Goal: Find specific page/section: Find specific page/section

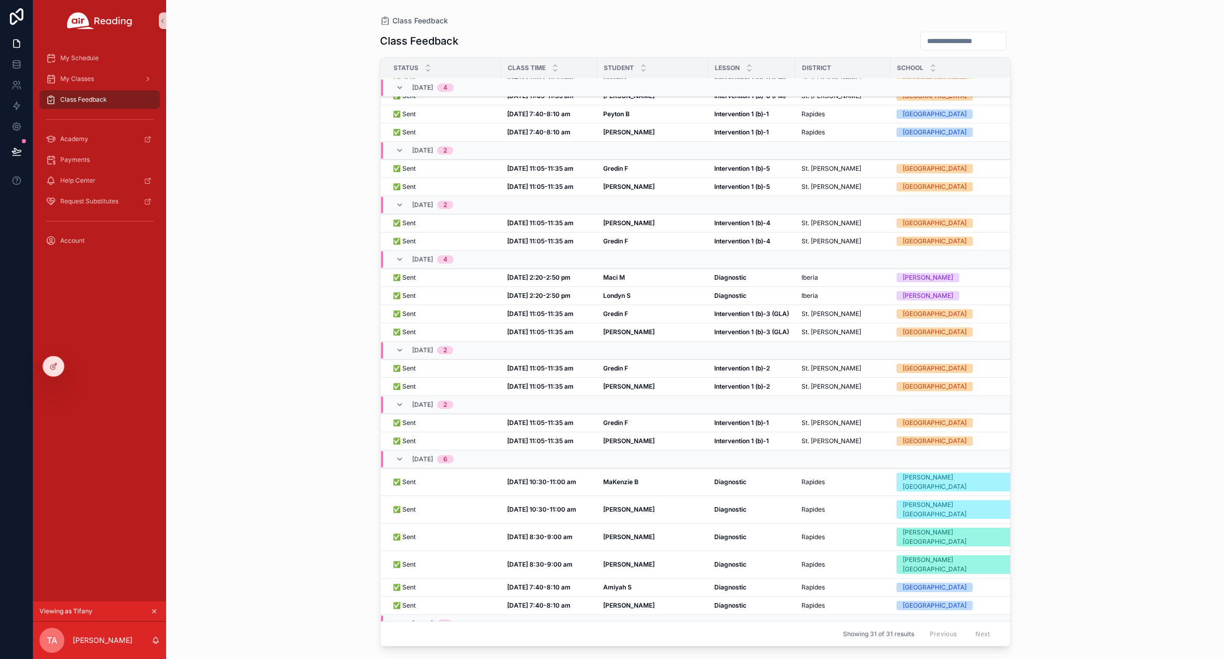
scroll to position [224, 0]
click at [0, 0] on icon at bounding box center [0, 0] width 0 height 0
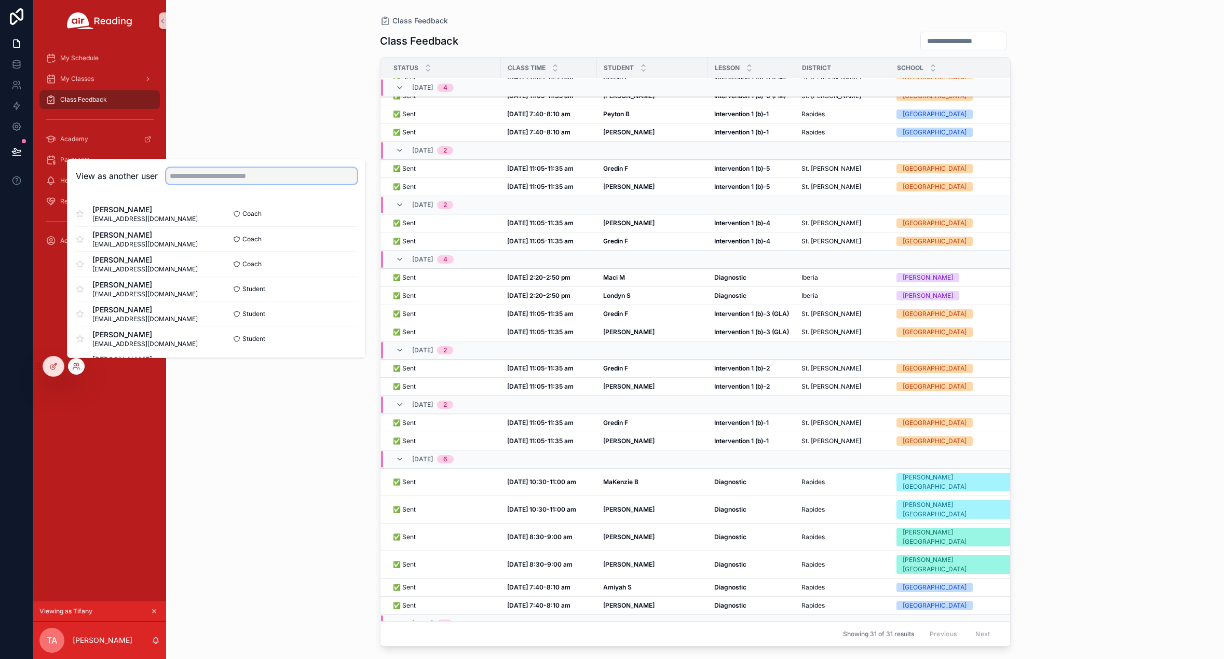
click at [229, 180] on input "text" at bounding box center [261, 176] width 191 height 17
type input "*****"
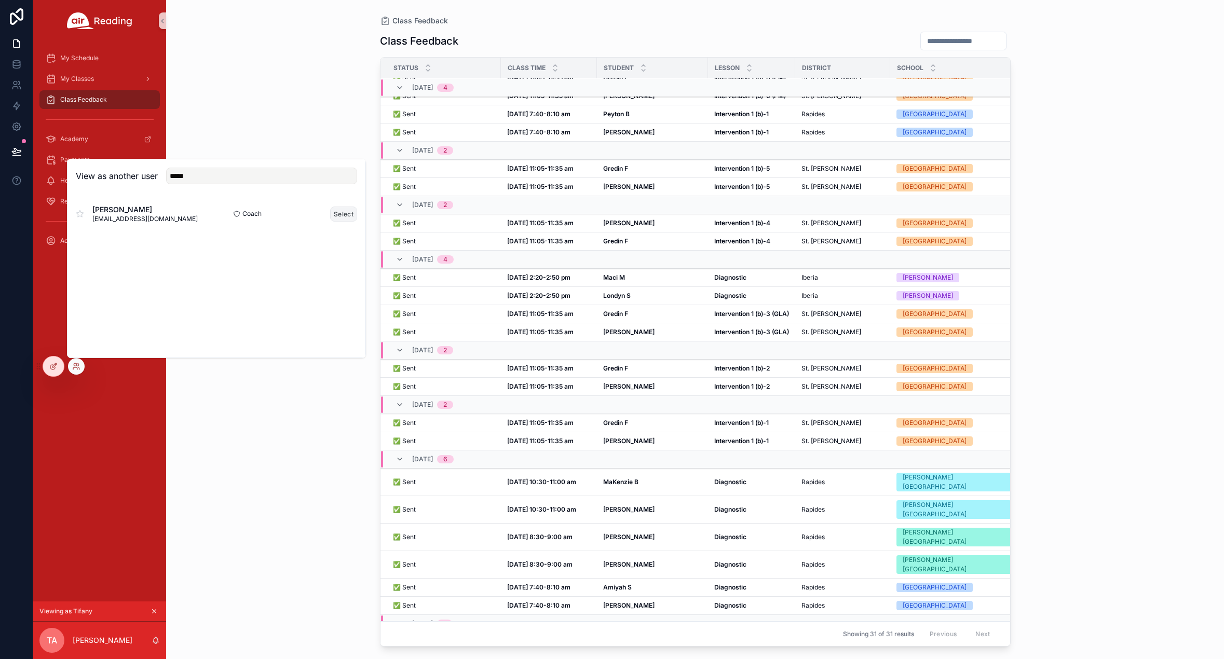
click at [341, 211] on button "Select" at bounding box center [343, 214] width 27 height 15
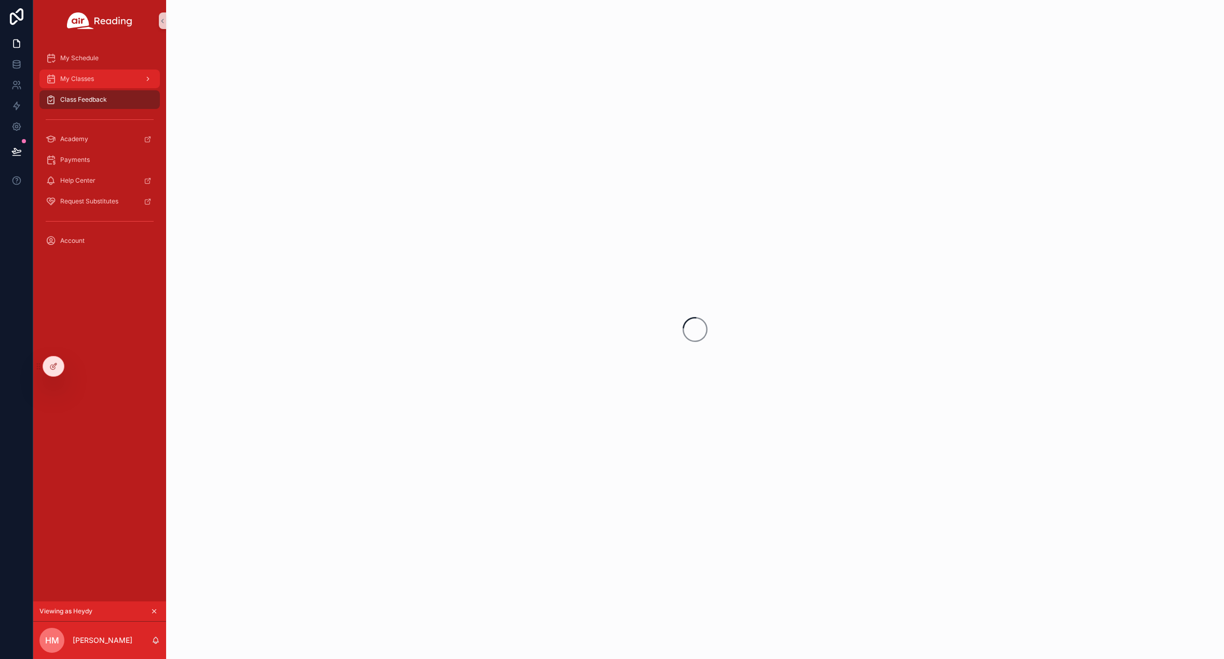
click at [102, 83] on div "My Classes" at bounding box center [100, 79] width 108 height 17
click at [102, 100] on span "Upcoming Classes" at bounding box center [100, 99] width 54 height 8
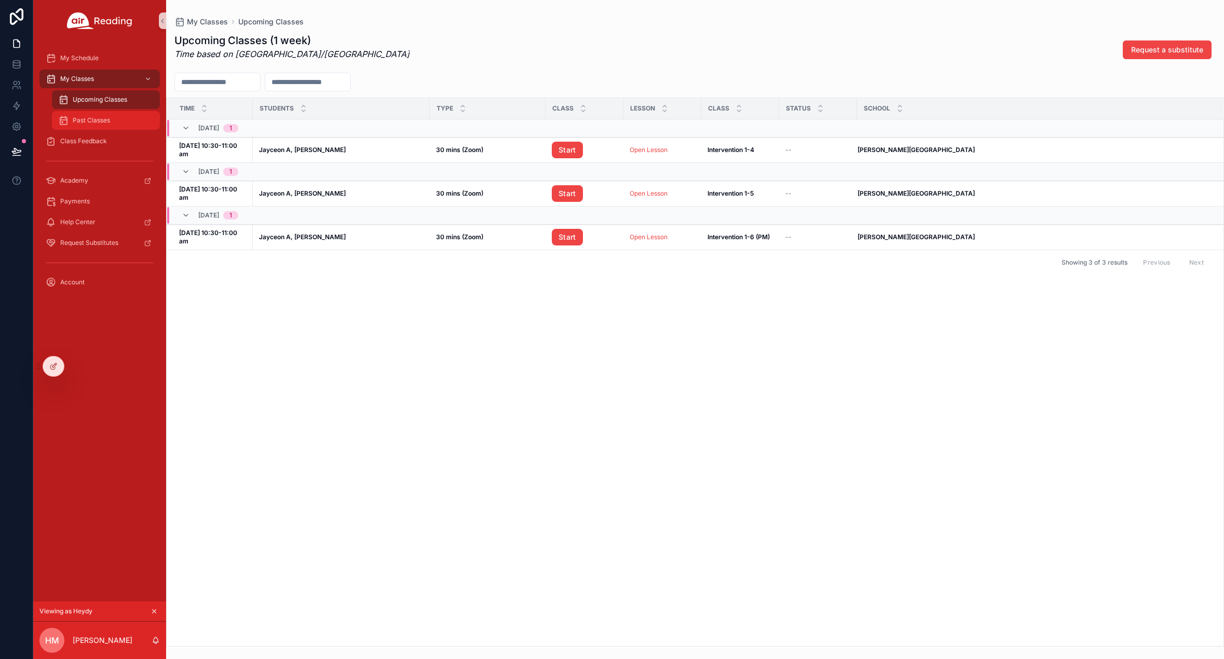
click at [100, 116] on span "Past Classes" at bounding box center [91, 120] width 37 height 8
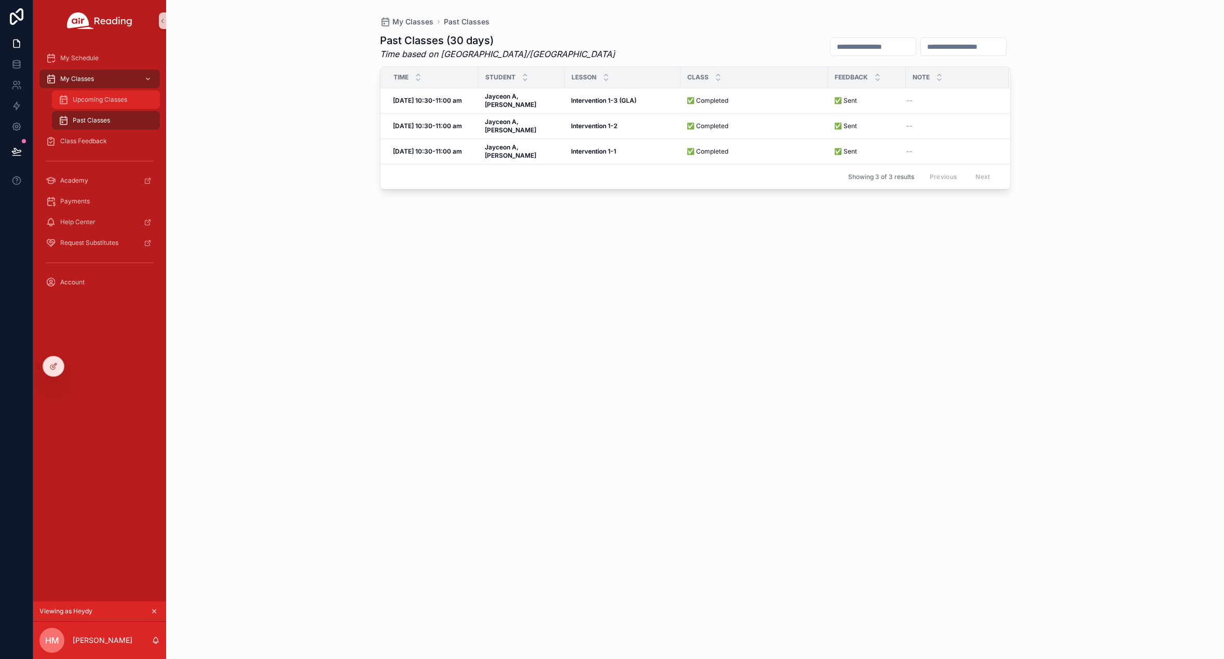
click at [75, 97] on span "Upcoming Classes" at bounding box center [100, 99] width 54 height 8
